Goal: Task Accomplishment & Management: Manage account settings

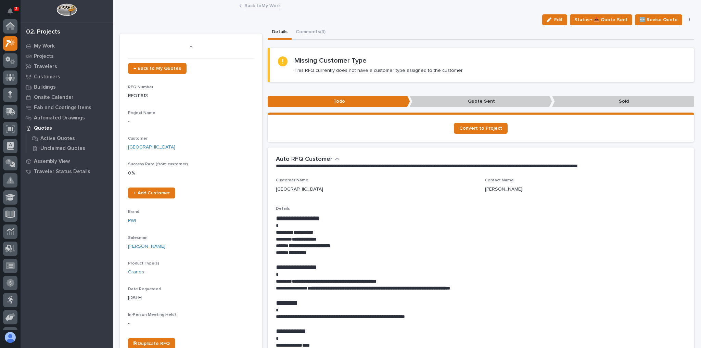
scroll to position [17, 0]
click at [316, 34] on button "Comments (3)" at bounding box center [311, 32] width 38 height 14
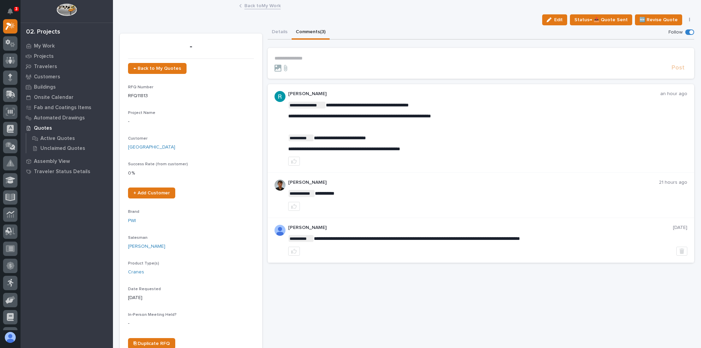
click at [253, 7] on link "Back to My Work" at bounding box center [263, 5] width 36 height 8
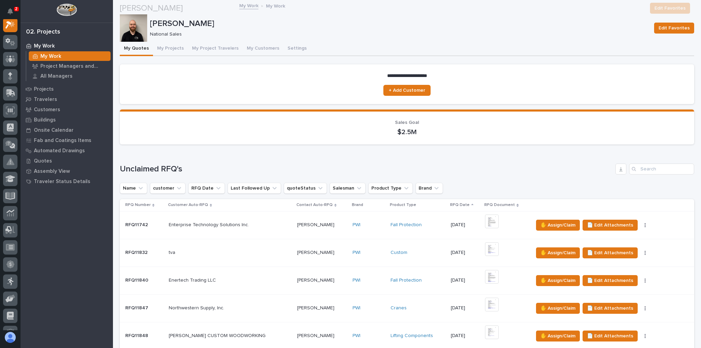
scroll to position [274, 0]
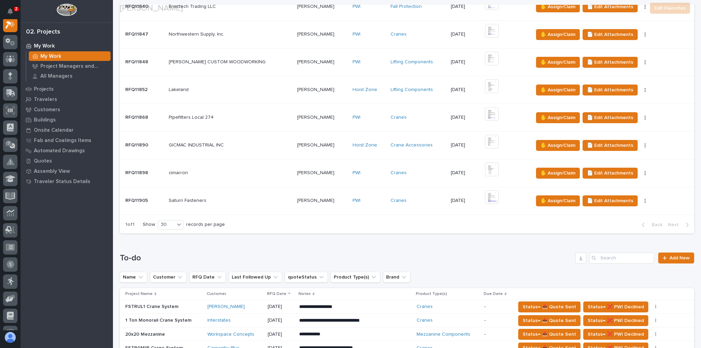
click at [259, 198] on p at bounding box center [230, 201] width 123 height 6
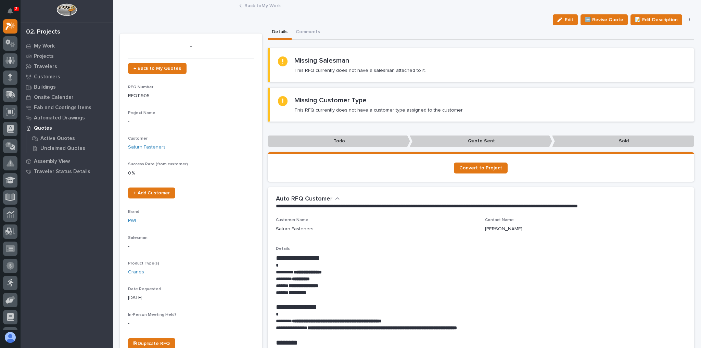
click at [259, 4] on link "Back to My Work" at bounding box center [263, 5] width 36 height 8
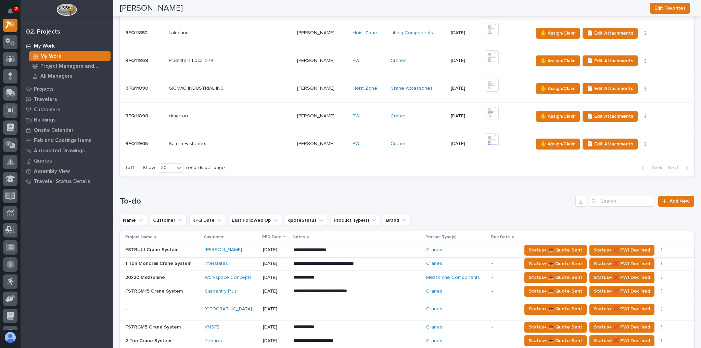
scroll to position [384, 0]
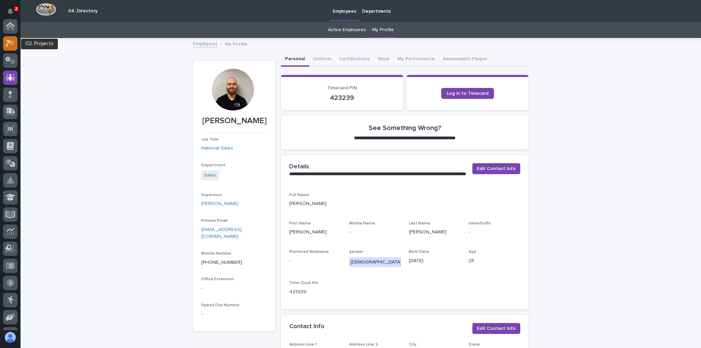
click at [13, 45] on icon at bounding box center [10, 43] width 10 height 8
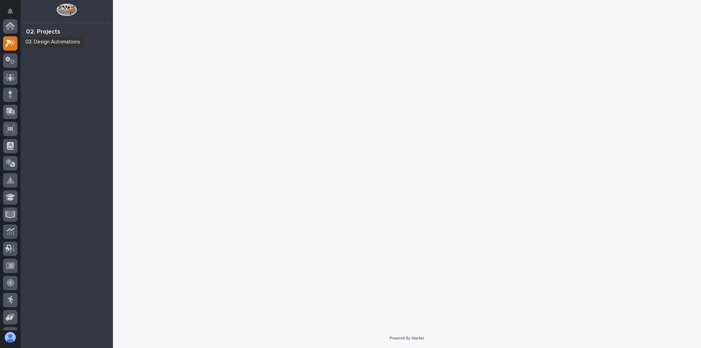
scroll to position [17, 0]
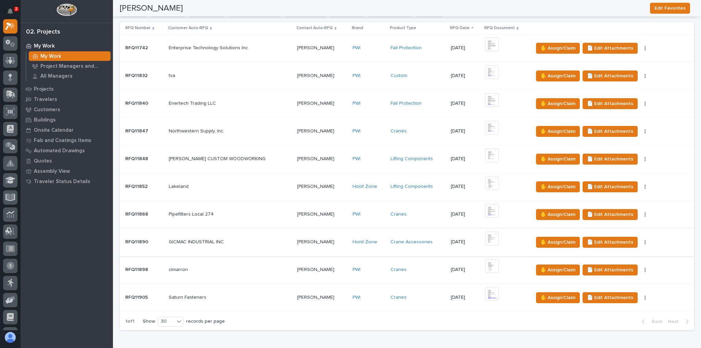
scroll to position [219, 0]
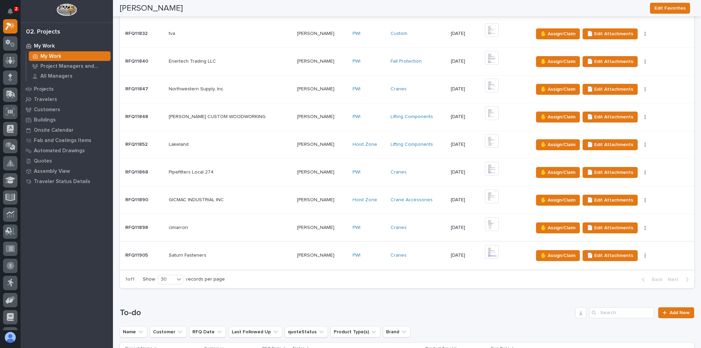
click at [485, 248] on img at bounding box center [492, 252] width 14 height 14
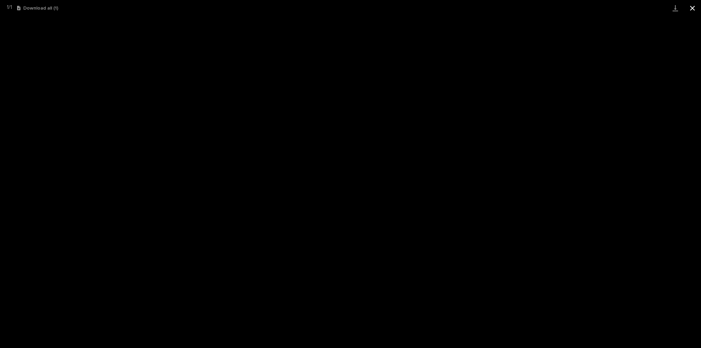
click at [691, 9] on button "Close gallery" at bounding box center [692, 8] width 17 height 16
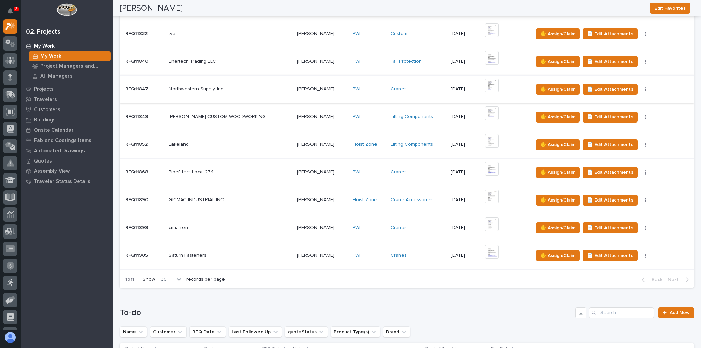
scroll to position [192, 0]
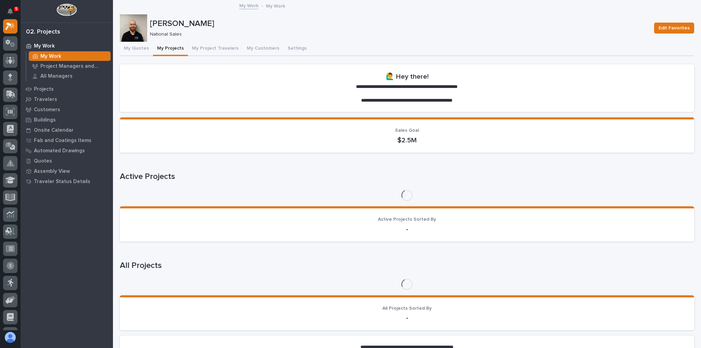
click at [141, 47] on button "My Quotes" at bounding box center [136, 49] width 33 height 14
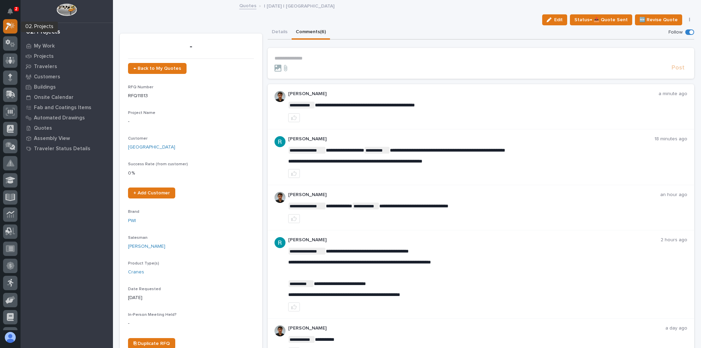
click at [13, 26] on icon at bounding box center [12, 25] width 6 height 7
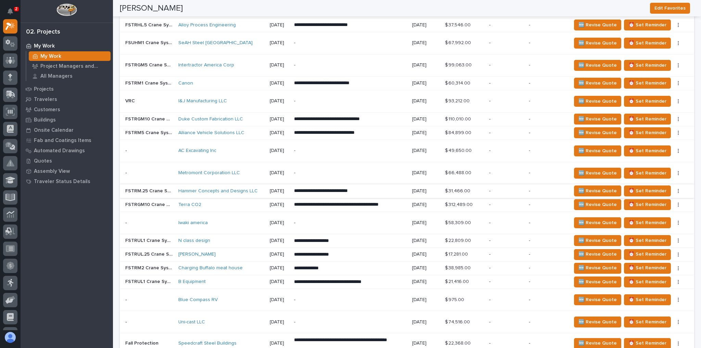
scroll to position [849, 0]
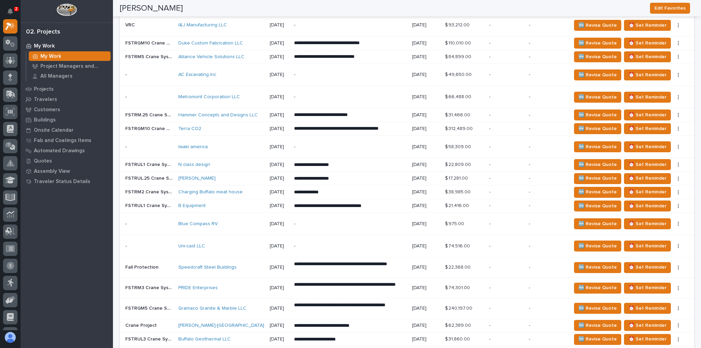
click at [230, 243] on div "Uni-cast LLC" at bounding box center [221, 246] width 86 height 6
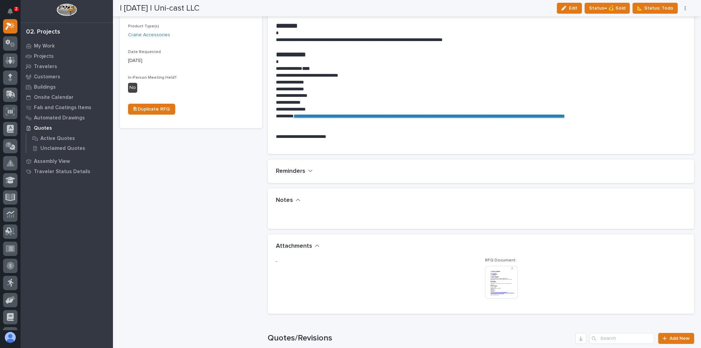
scroll to position [247, 0]
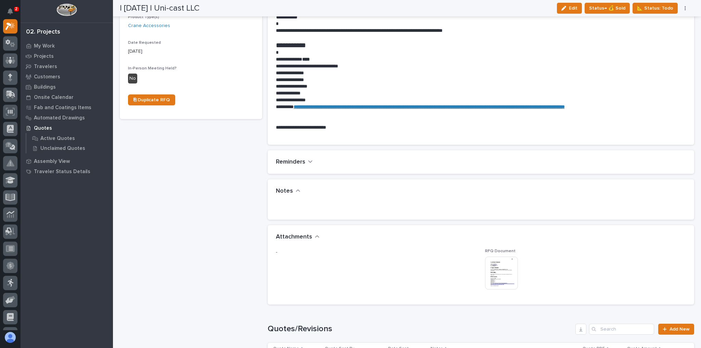
click at [492, 271] on img at bounding box center [501, 273] width 33 height 33
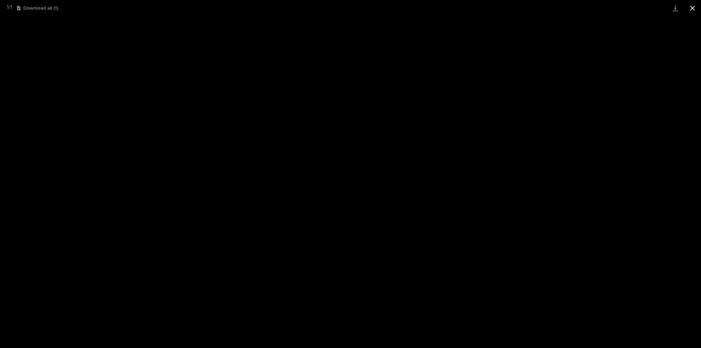
click at [694, 10] on button "Close gallery" at bounding box center [692, 8] width 17 height 16
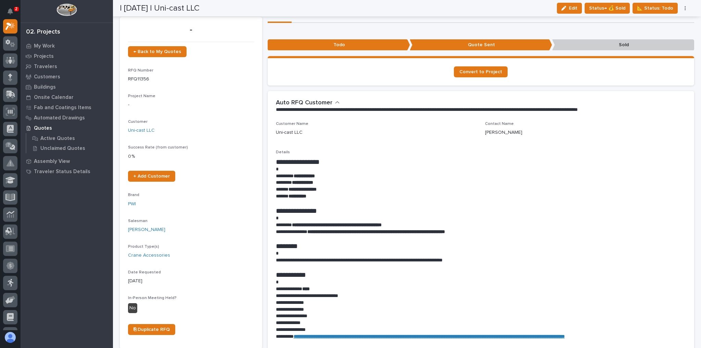
scroll to position [0, 0]
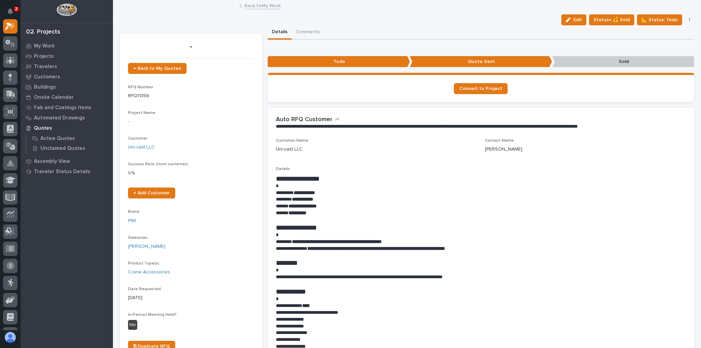
click at [254, 5] on link "Back to My Work" at bounding box center [263, 5] width 36 height 8
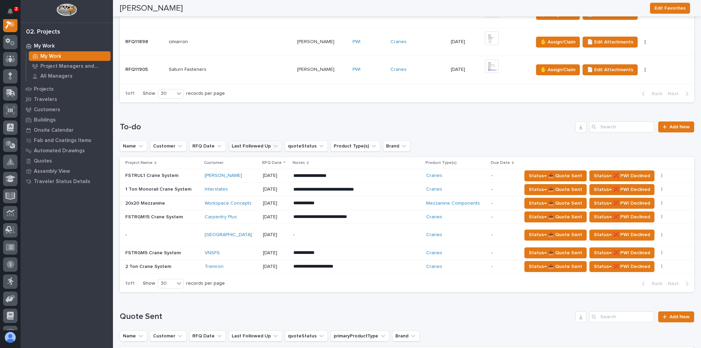
scroll to position [438, 0]
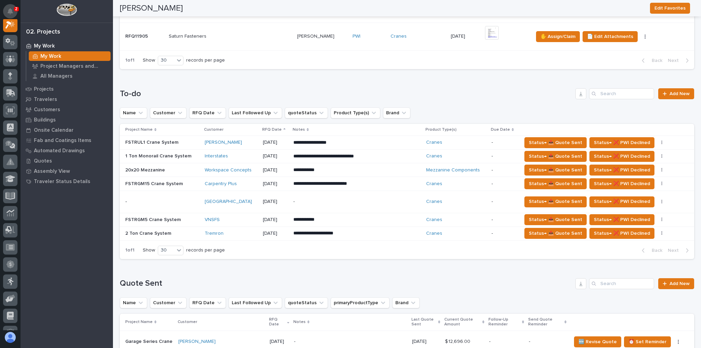
click at [9, 13] on icon "Notifications" at bounding box center [10, 11] width 5 height 6
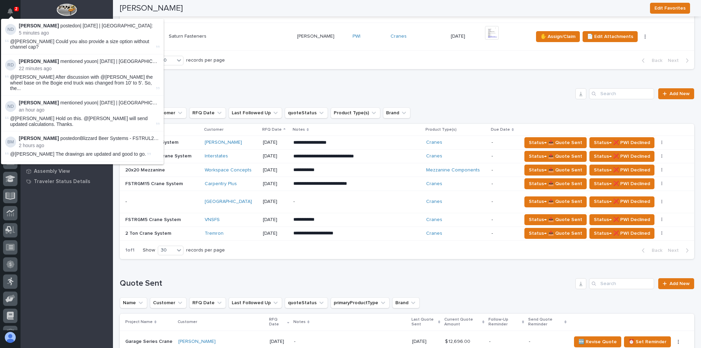
scroll to position [17, 0]
click at [52, 270] on div "My Work My Work Project Managers and Engineers All Managers Projects Travelers …" at bounding box center [67, 195] width 92 height 308
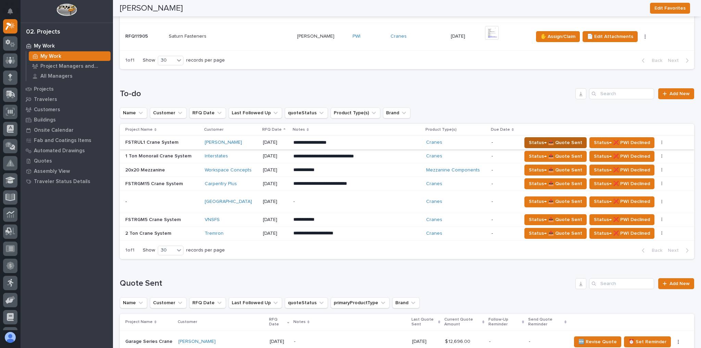
click at [536, 143] on span "Status→ 📤 Quote Sent" at bounding box center [555, 143] width 53 height 8
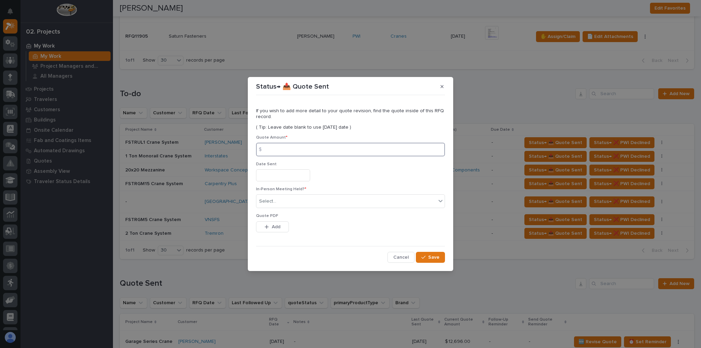
click at [284, 147] on input at bounding box center [350, 150] width 189 height 14
click at [290, 152] on input at bounding box center [350, 150] width 189 height 14
type input "15428"
click at [299, 194] on div "In-Person Meeting Held? * Select..." at bounding box center [350, 200] width 189 height 27
click at [286, 208] on div "Select..." at bounding box center [350, 202] width 189 height 14
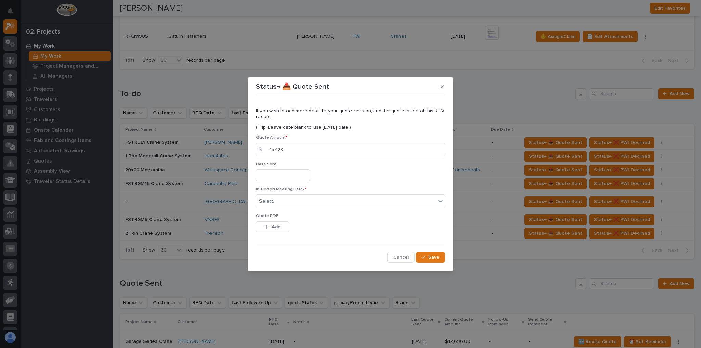
click at [283, 201] on div "Select..." at bounding box center [347, 201] width 180 height 11
click at [279, 199] on div "Select..." at bounding box center [347, 201] width 180 height 11
click at [278, 226] on div "No" at bounding box center [351, 227] width 188 height 12
click at [450, 259] on section "Status→ 📤 Quote Sent If you wish to add more detail to your quote revision, fin…" at bounding box center [350, 174] width 205 height 194
drag, startPoint x: 445, startPoint y: 256, endPoint x: 438, endPoint y: 257, distance: 6.9
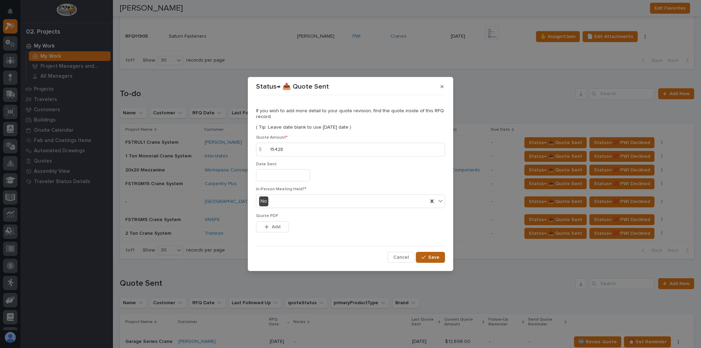
click at [442, 256] on button "Save" at bounding box center [430, 257] width 29 height 11
